Goal: Information Seeking & Learning: Learn about a topic

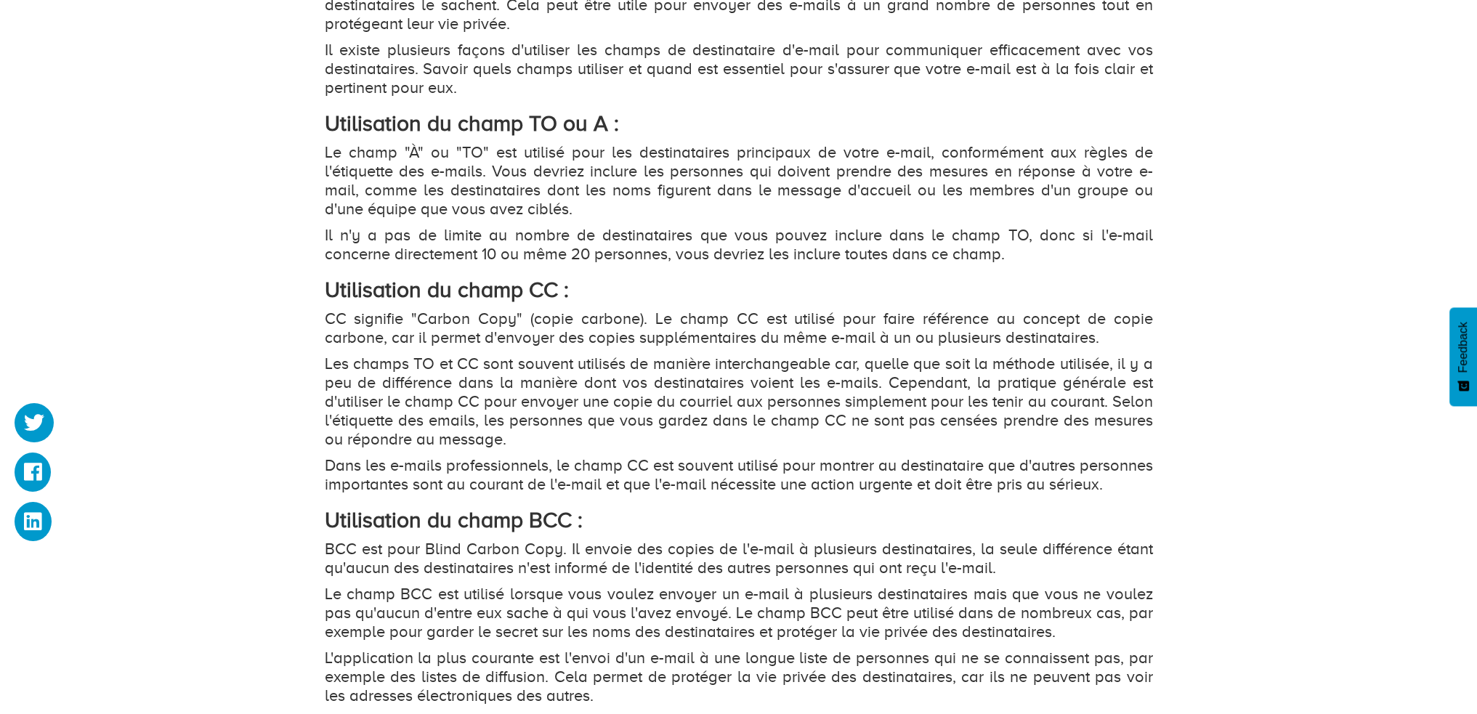
scroll to position [1671, 0]
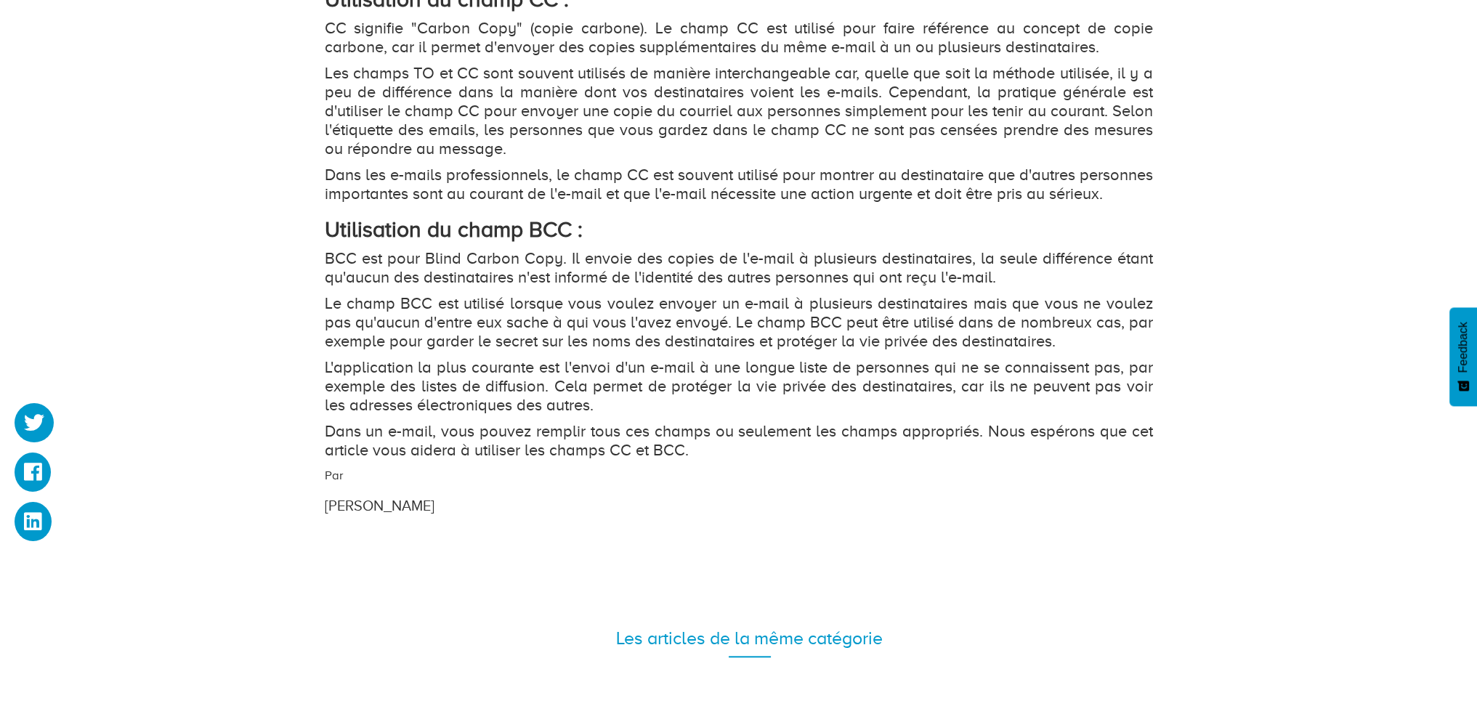
click at [567, 287] on p "BCC est pour Blind Carbon Copy. Il envoie des copies de l'e-mail à plusieurs de…" at bounding box center [739, 268] width 828 height 38
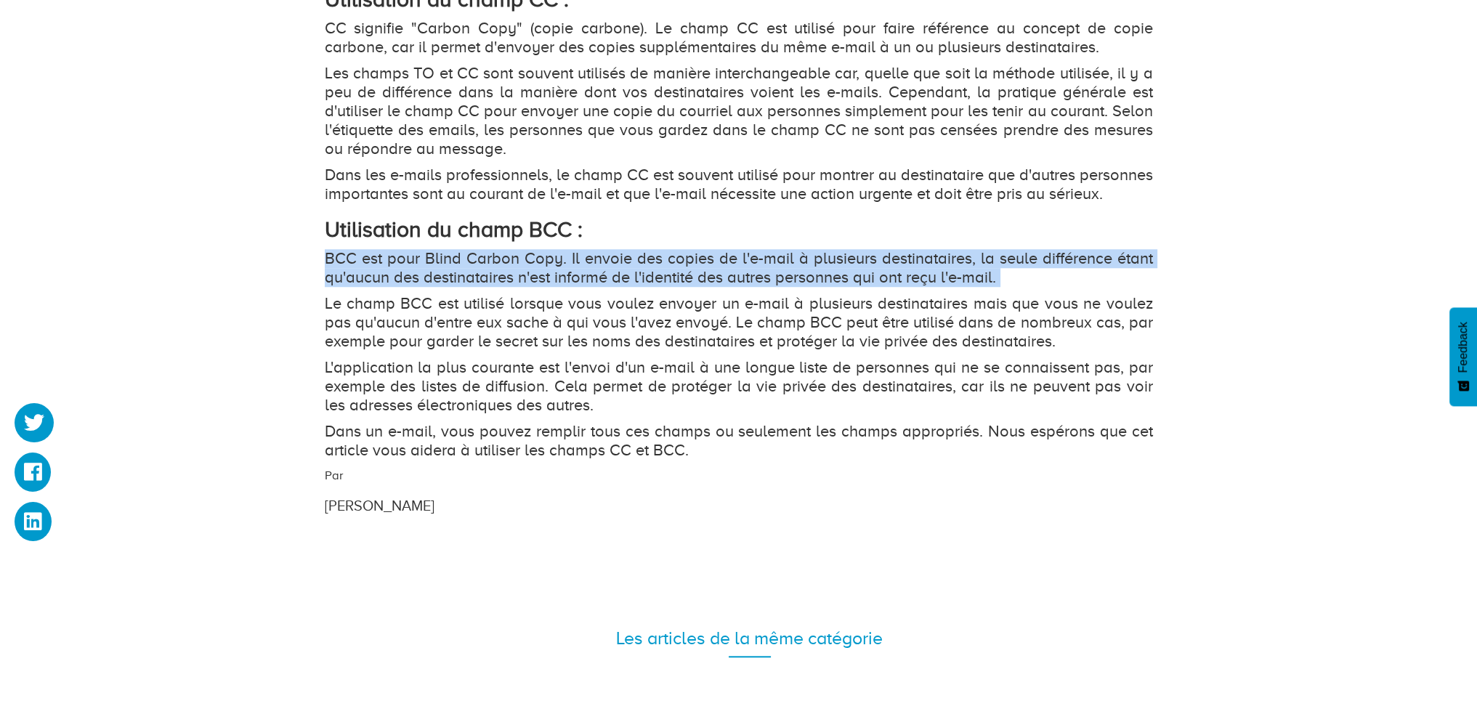
click at [567, 287] on p "BCC est pour Blind Carbon Copy. Il envoie des copies de l'e-mail à plusieurs de…" at bounding box center [739, 268] width 828 height 38
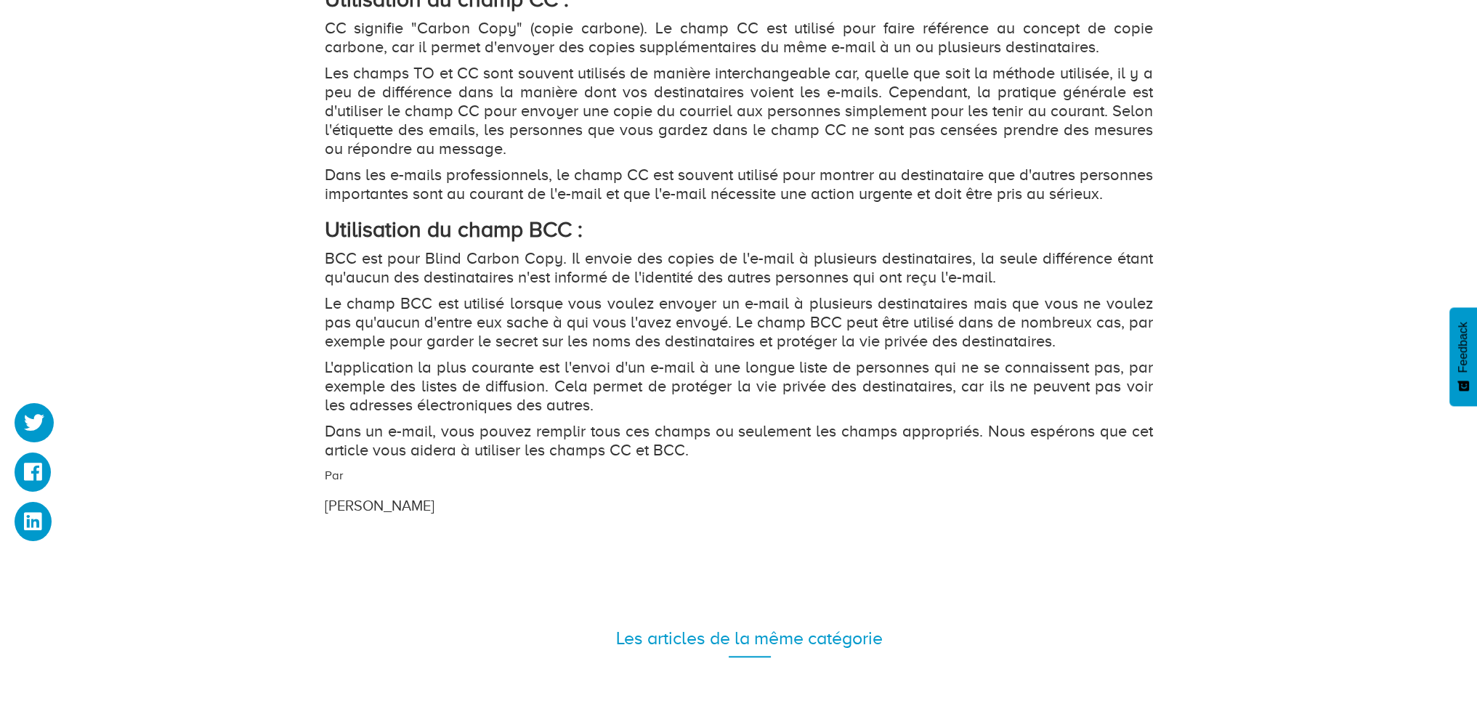
click at [507, 322] on p "Le champ BCC est utilisé lorsque vous voulez envoyer un e-mail à plusieurs dest…" at bounding box center [739, 322] width 828 height 57
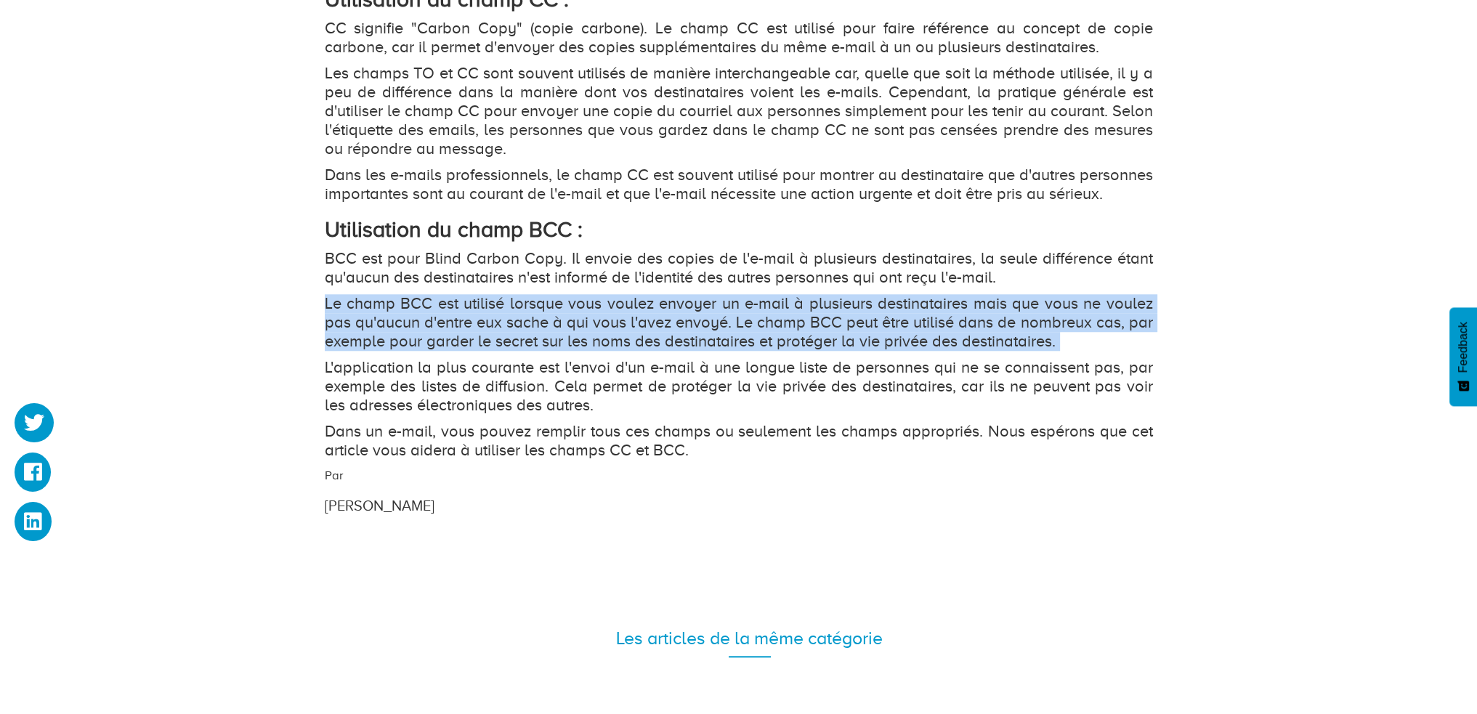
click at [507, 322] on p "Le champ BCC est utilisé lorsque vous voulez envoyer un e-mail à plusieurs dest…" at bounding box center [739, 322] width 828 height 57
click at [1013, 341] on p "Le champ BCC est utilisé lorsque vous voulez envoyer un e-mail à plusieurs dest…" at bounding box center [739, 322] width 828 height 57
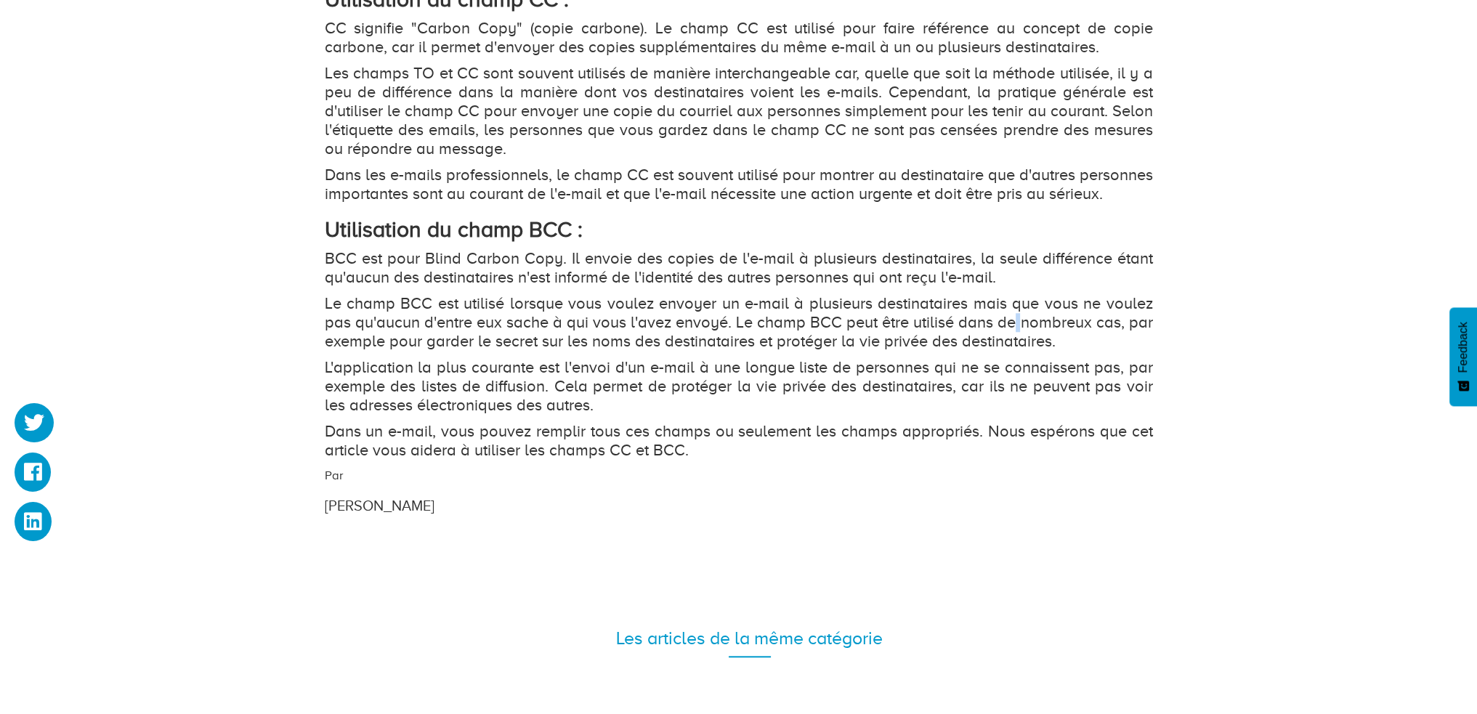
click at [1013, 341] on p "Le champ BCC est utilisé lorsque vous voulez envoyer un e-mail à plusieurs dest…" at bounding box center [739, 322] width 828 height 57
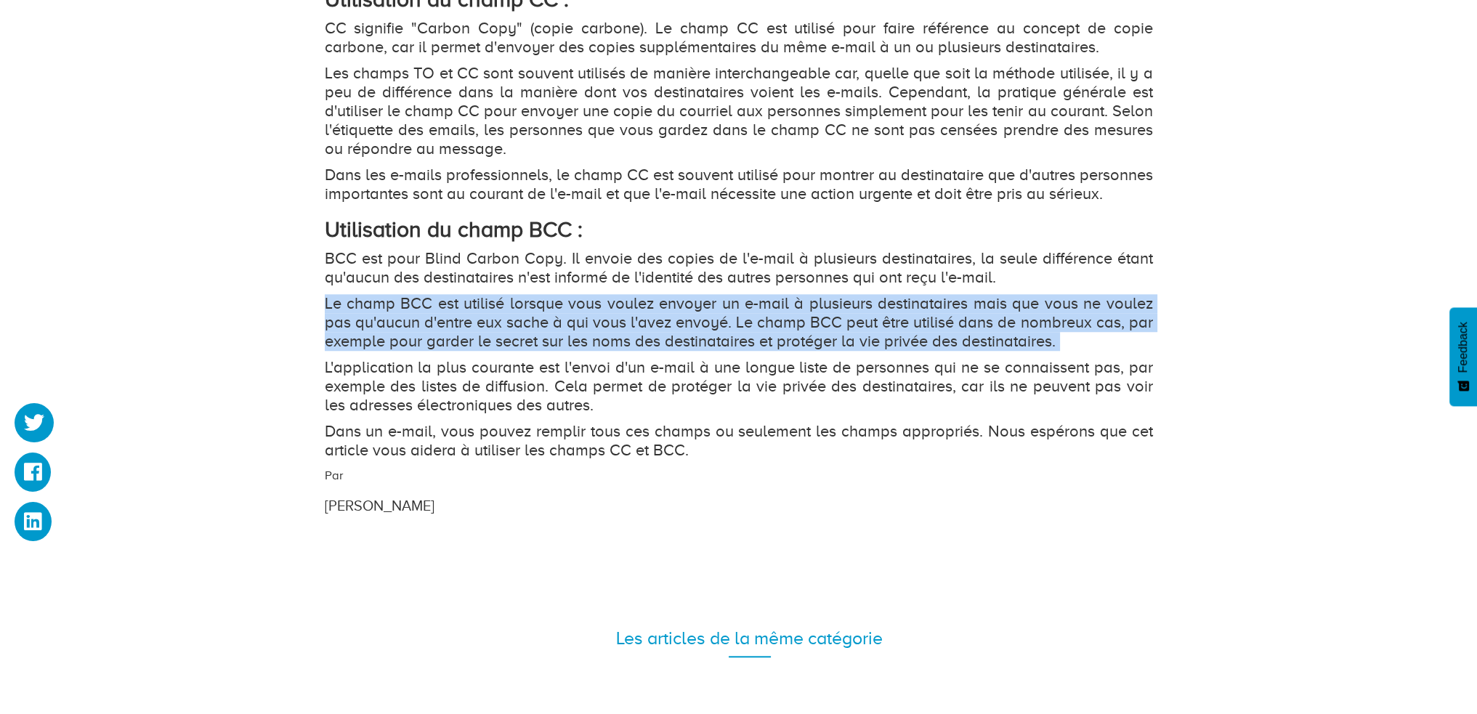
click at [1013, 341] on p "Le champ BCC est utilisé lorsque vous voulez envoyer un e-mail à plusieurs dest…" at bounding box center [739, 322] width 828 height 57
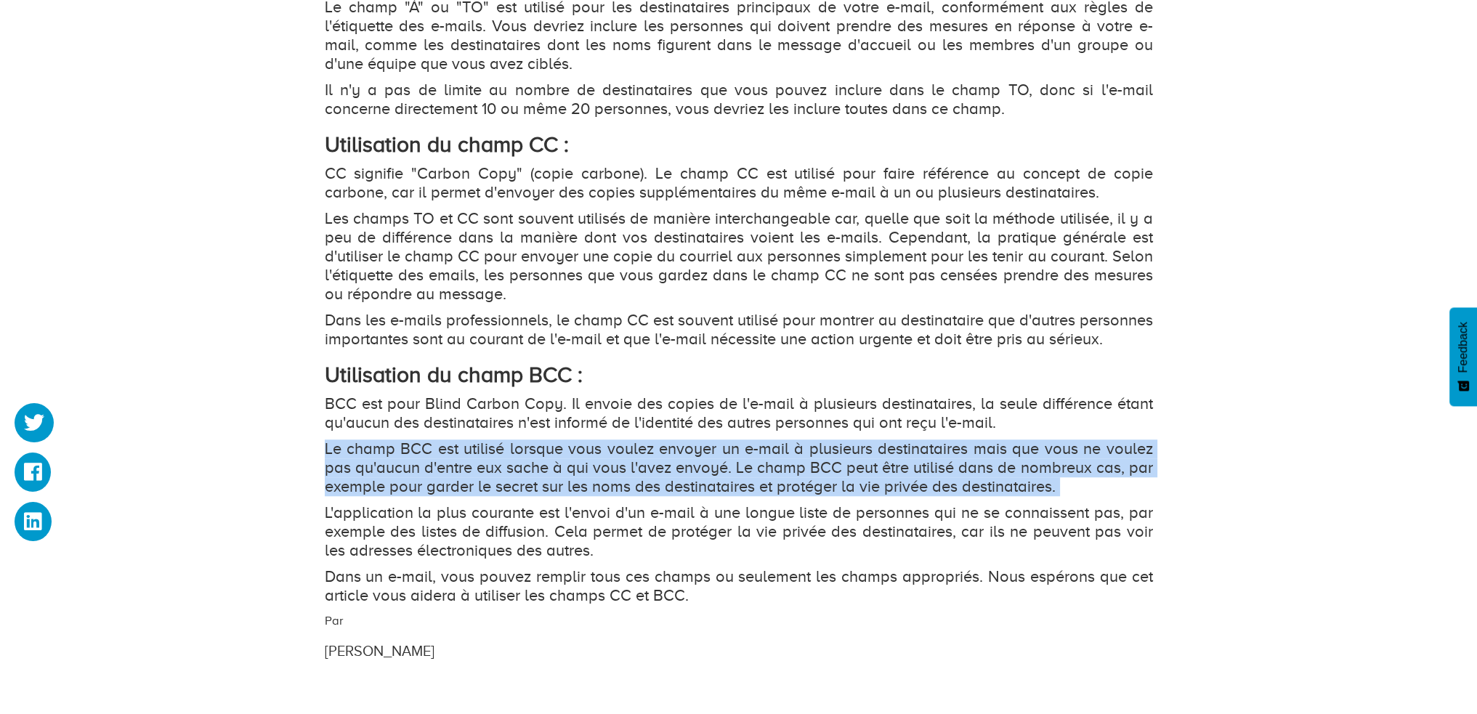
scroll to position [1744, 0]
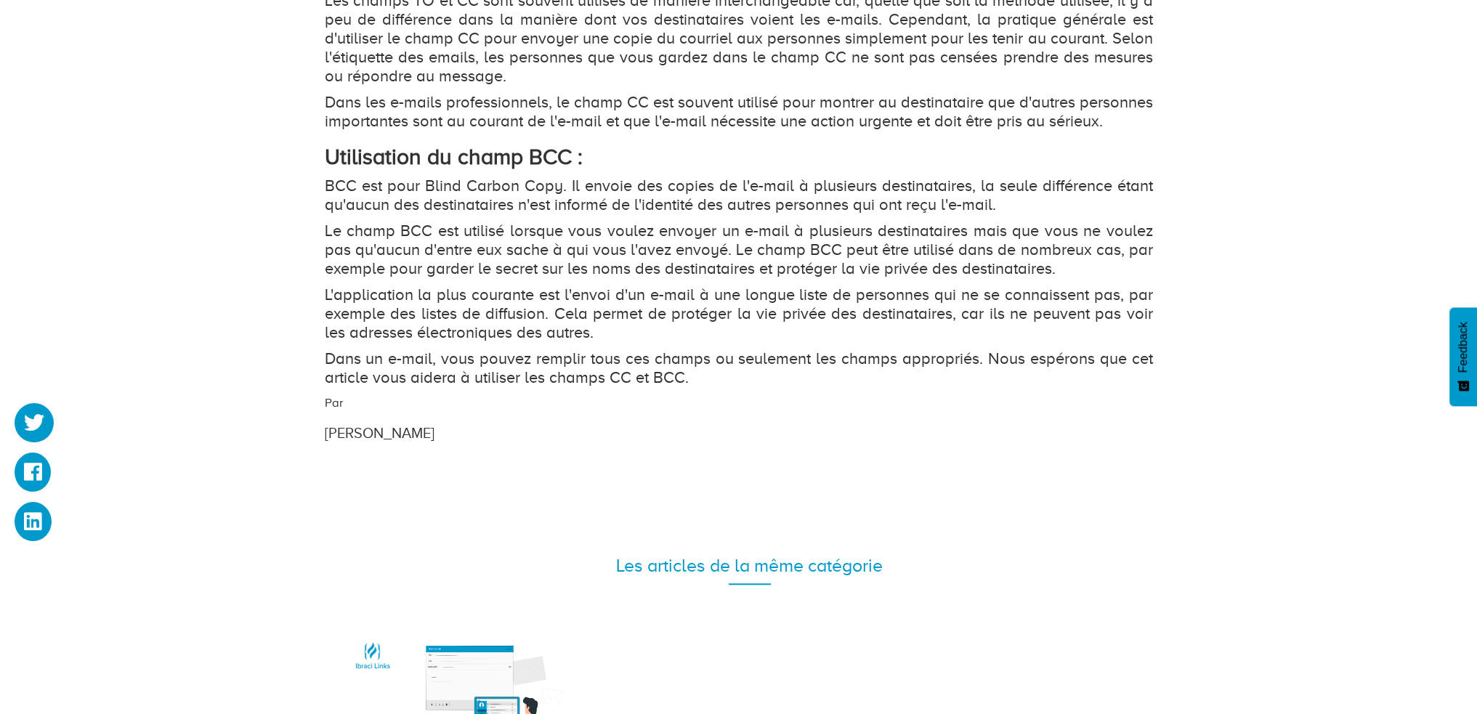
click at [436, 337] on p "L'application la plus courante est l'envoi d'un e-mail à une longue liste de pe…" at bounding box center [739, 314] width 828 height 57
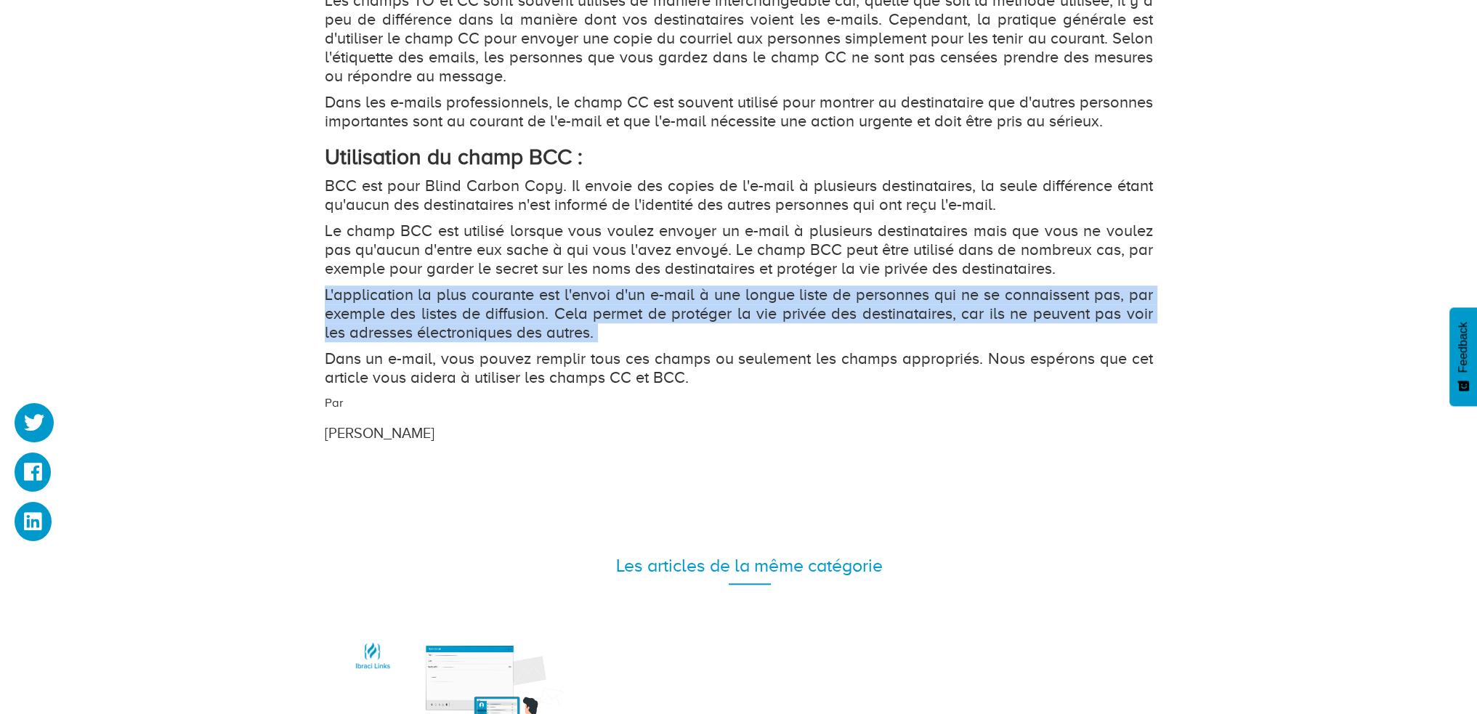
click at [436, 337] on p "L'application la plus courante est l'envoi d'un e-mail à une longue liste de pe…" at bounding box center [739, 314] width 828 height 57
click at [905, 334] on p "L'application la plus courante est l'envoi d'un e-mail à une longue liste de pe…" at bounding box center [739, 314] width 828 height 57
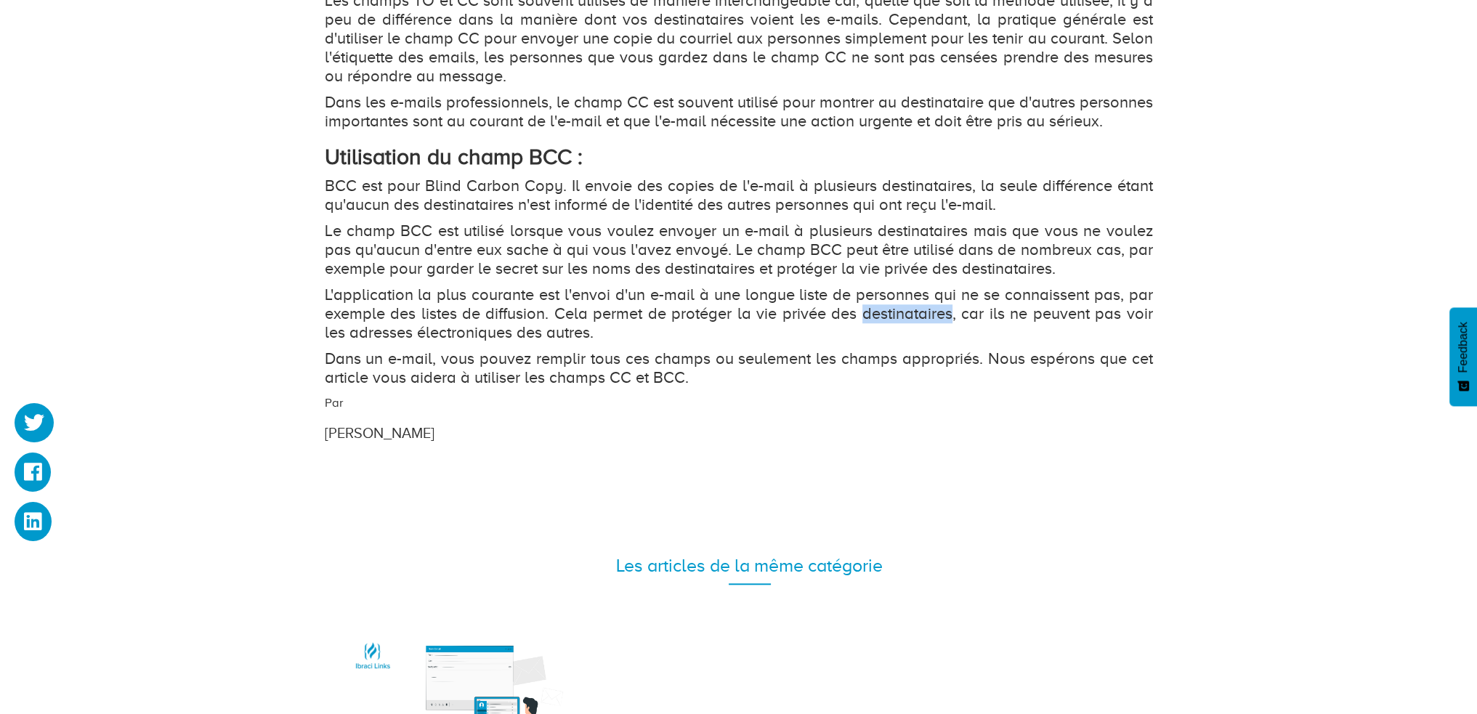
click at [905, 334] on p "L'application la plus courante est l'envoi d'un e-mail à une longue liste de pe…" at bounding box center [739, 314] width 828 height 57
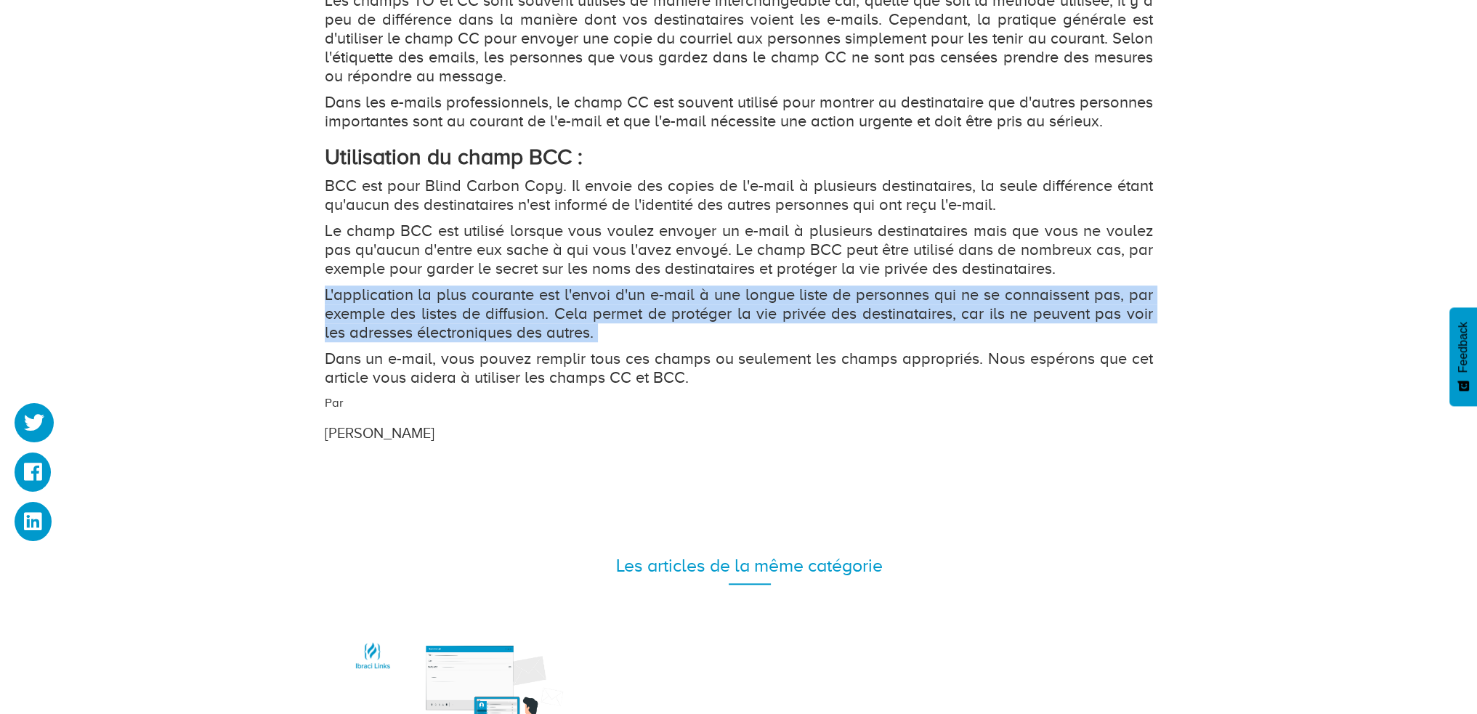
click at [905, 334] on p "L'application la plus courante est l'envoi d'un e-mail à une longue liste de pe…" at bounding box center [739, 314] width 828 height 57
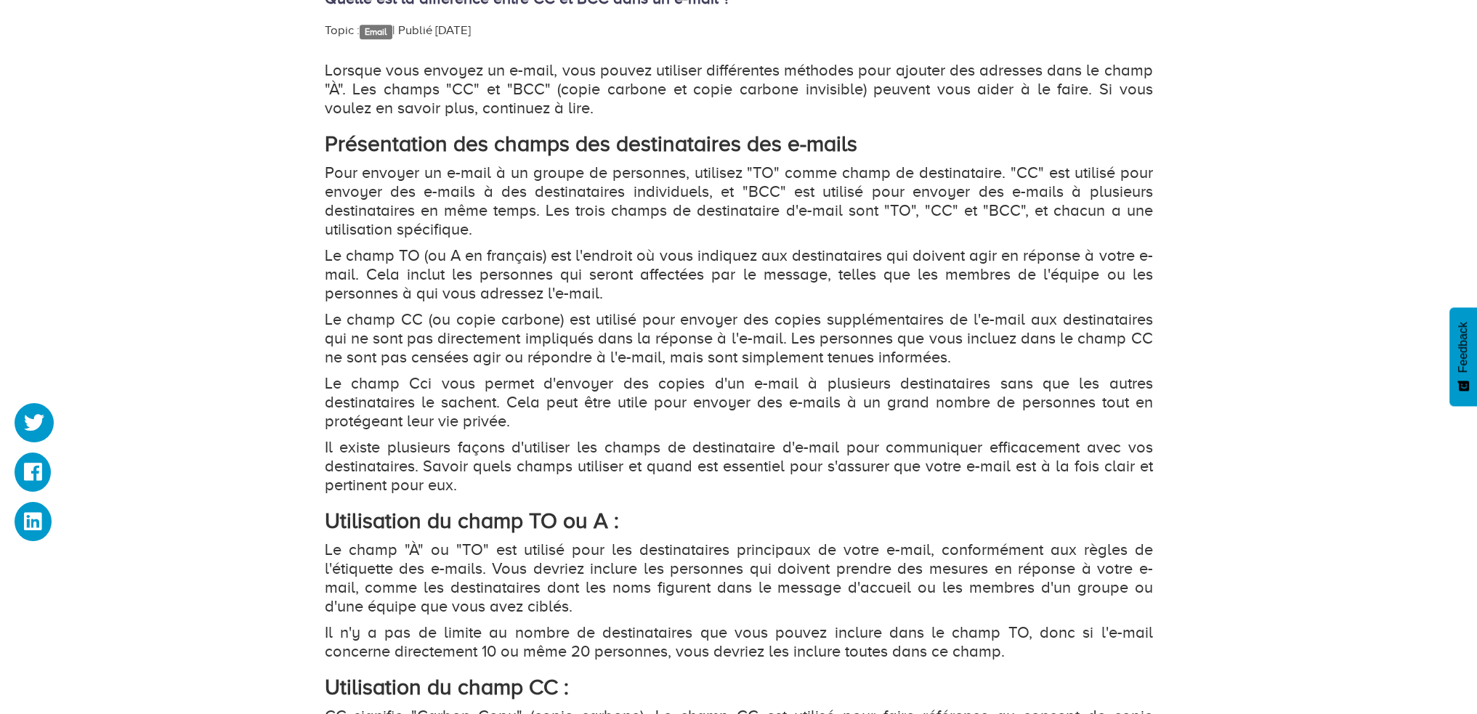
scroll to position [799, 0]
